Goal: Transaction & Acquisition: Purchase product/service

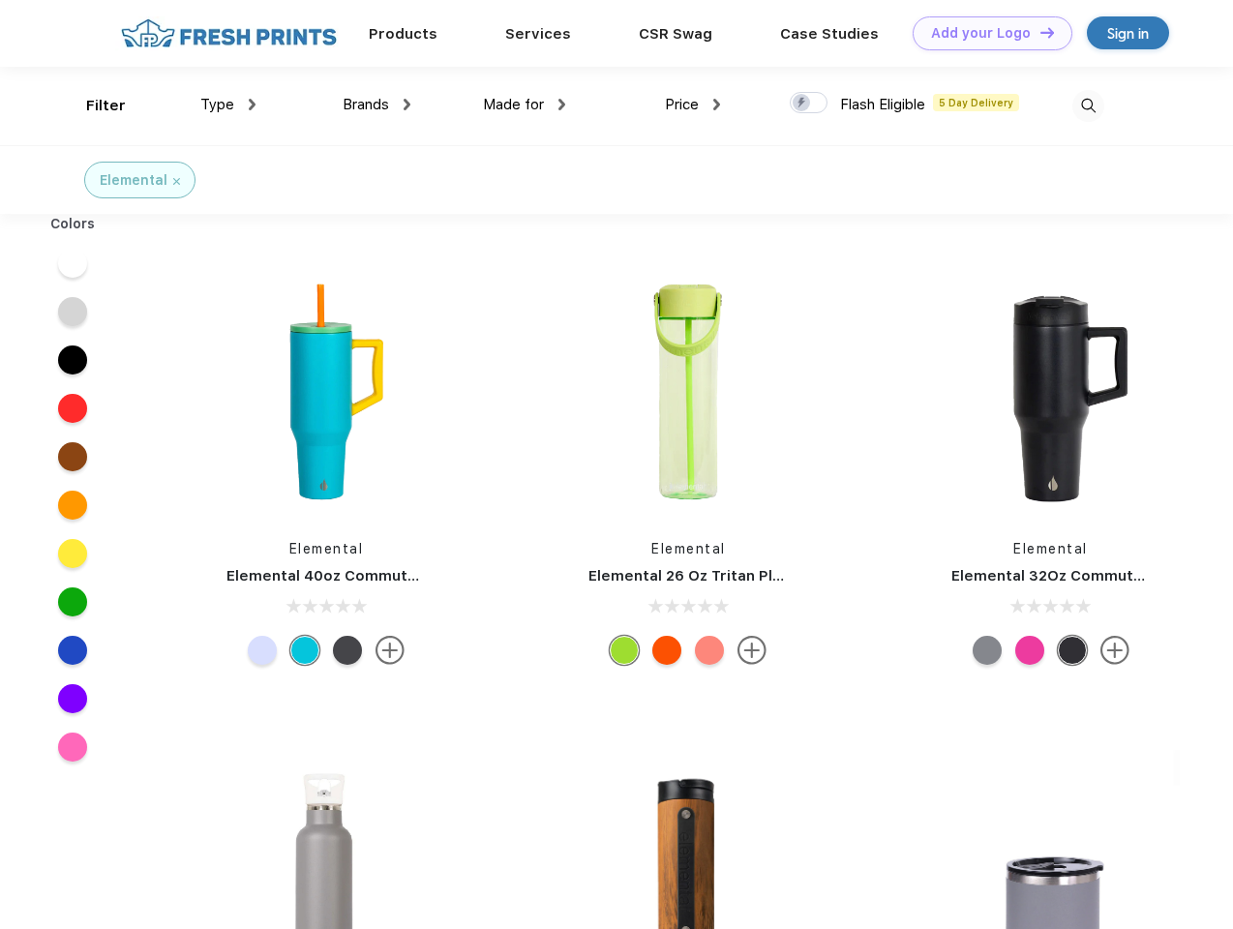
click at [985, 33] on link "Add your Logo Design Tool" at bounding box center [993, 33] width 160 height 34
click at [0, 0] on div "Design Tool" at bounding box center [0, 0] width 0 height 0
click at [1038, 32] on link "Add your Logo Design Tool" at bounding box center [993, 33] width 160 height 34
click at [93, 105] on div "Filter" at bounding box center [106, 106] width 40 height 22
click at [228, 105] on span "Type" at bounding box center [217, 104] width 34 height 17
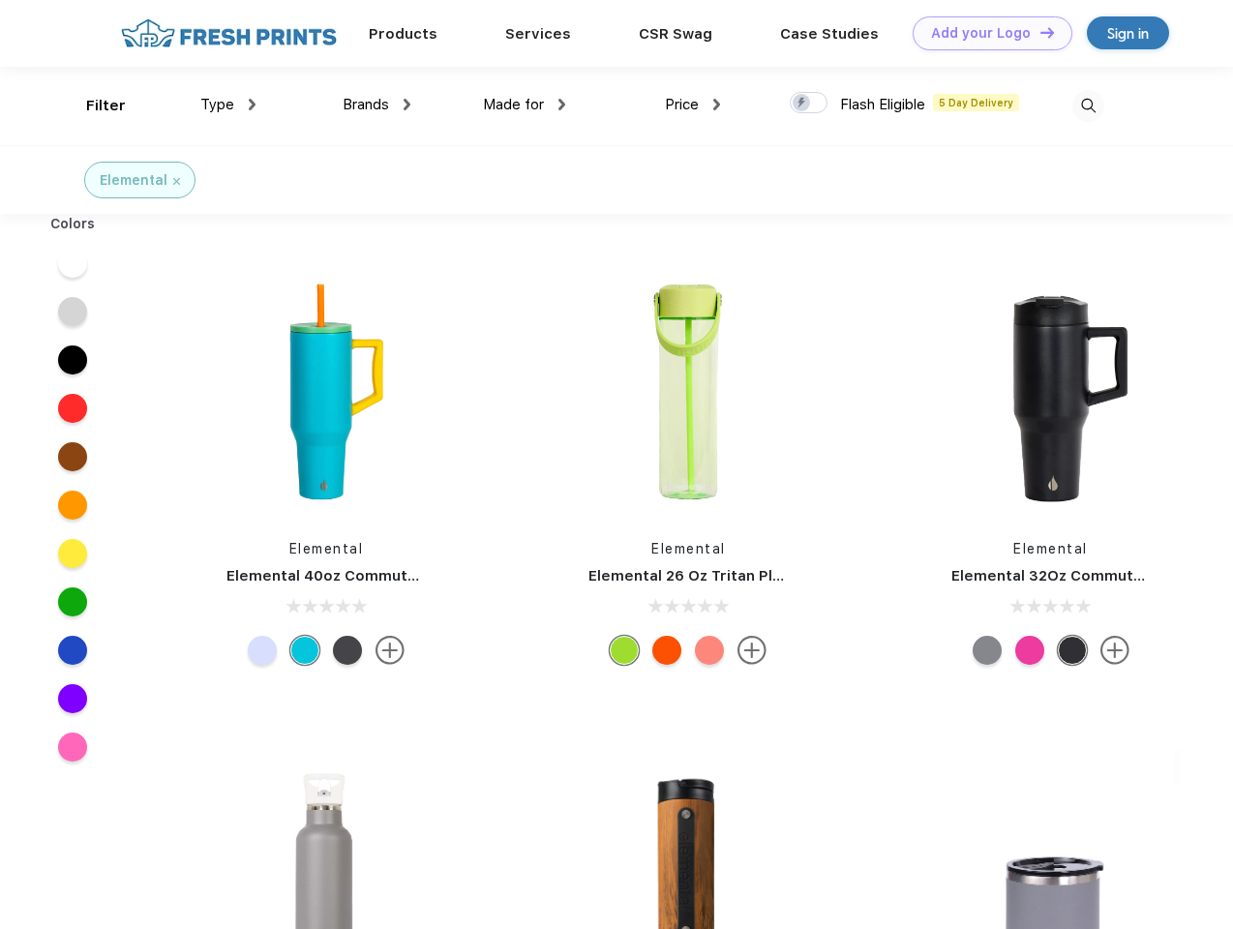
click at [376, 105] on span "Brands" at bounding box center [366, 104] width 46 height 17
click at [525, 105] on span "Made for" at bounding box center [513, 104] width 61 height 17
click at [693, 105] on span "Price" at bounding box center [682, 104] width 34 height 17
click at [809, 104] on div at bounding box center [809, 102] width 38 height 21
click at [802, 104] on input "checkbox" at bounding box center [796, 97] width 13 height 13
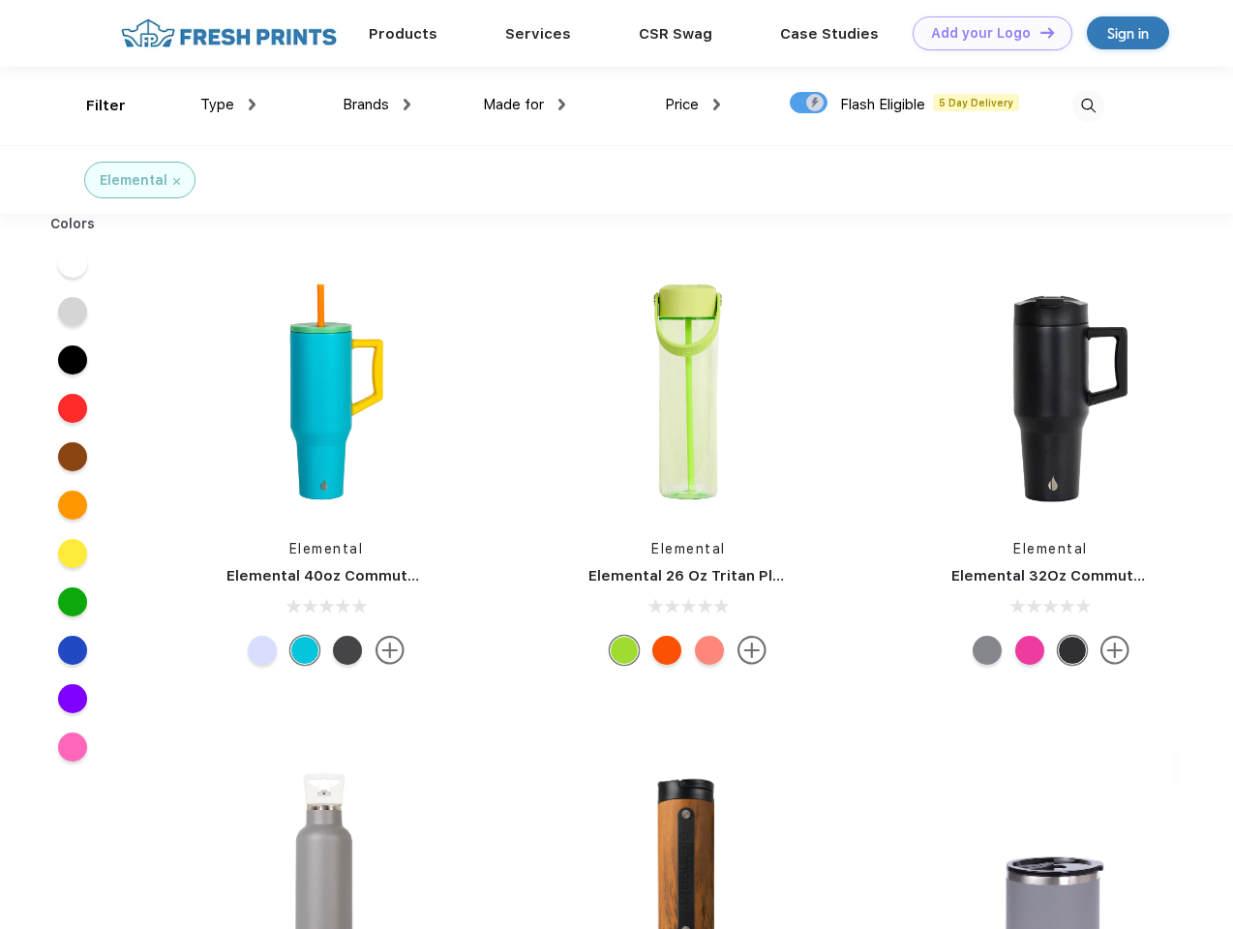
click at [1088, 105] on img at bounding box center [1088, 106] width 32 height 32
